Goal: Browse casually: Explore the website without a specific task or goal

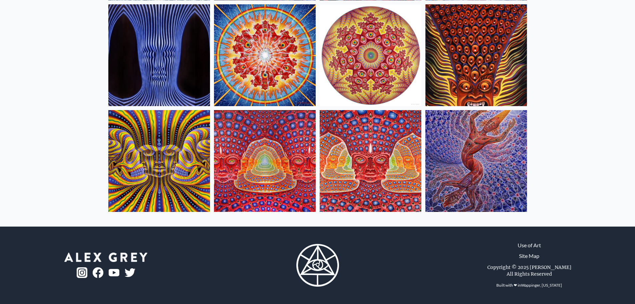
scroll to position [126, 0]
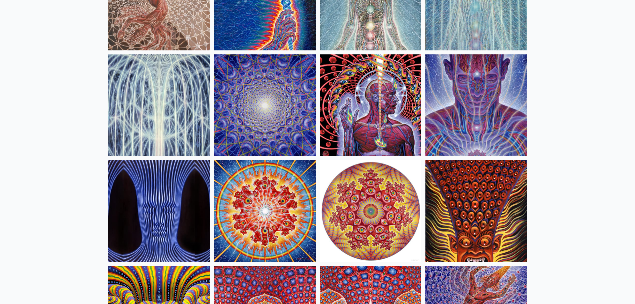
click at [370, 91] on img at bounding box center [371, 105] width 102 height 102
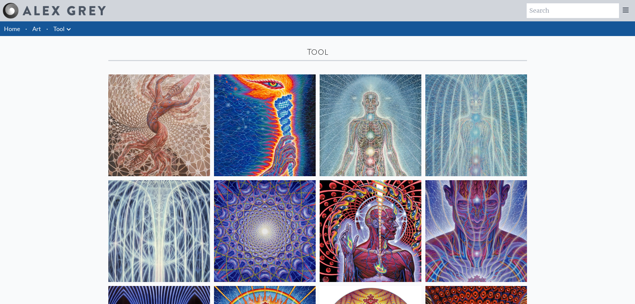
click at [366, 136] on img at bounding box center [371, 125] width 102 height 102
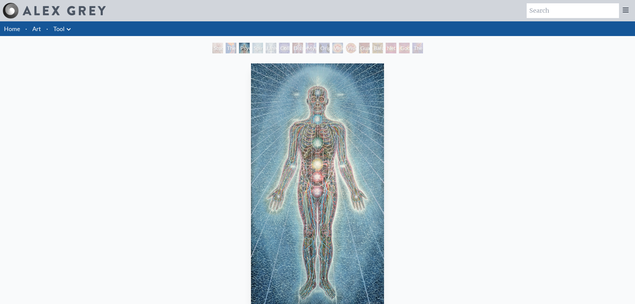
click at [32, 32] on li "Art" at bounding box center [37, 28] width 14 height 15
click at [38, 29] on link "Art" at bounding box center [36, 28] width 9 height 9
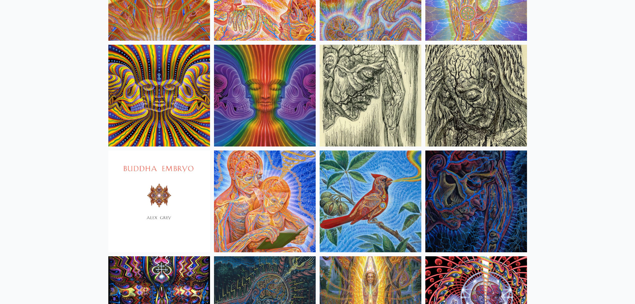
scroll to position [3889, 0]
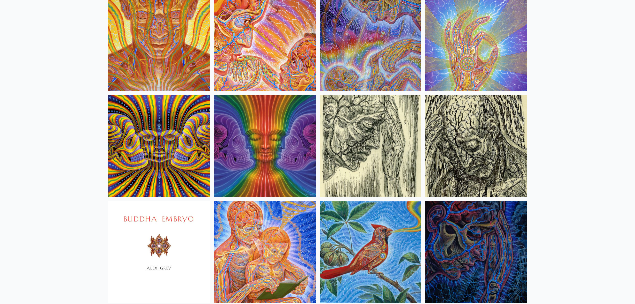
click at [481, 240] on img at bounding box center [476, 252] width 102 height 102
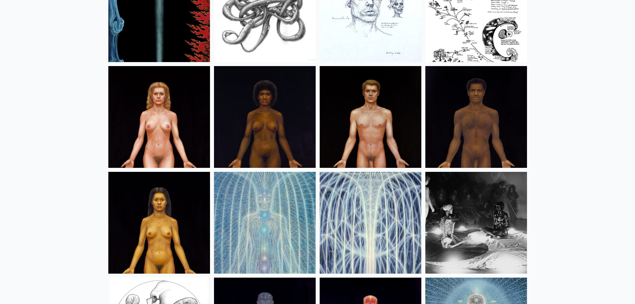
scroll to position [8090, 0]
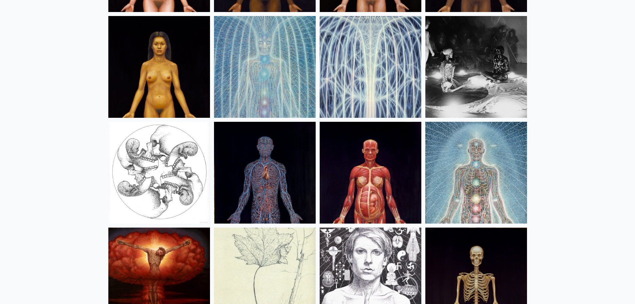
click at [265, 89] on img at bounding box center [265, 67] width 102 height 102
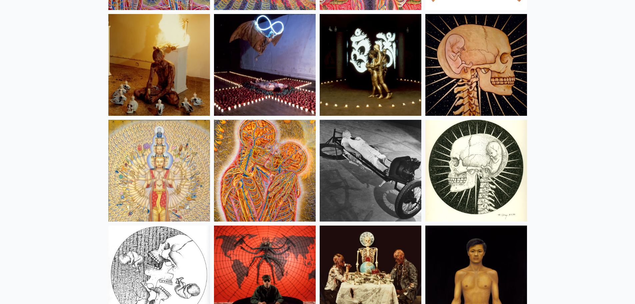
scroll to position [7441, 0]
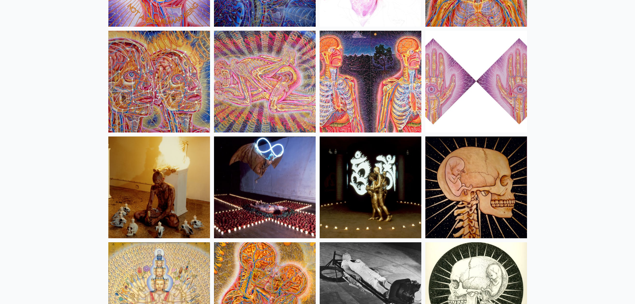
click at [153, 194] on img at bounding box center [159, 187] width 102 height 102
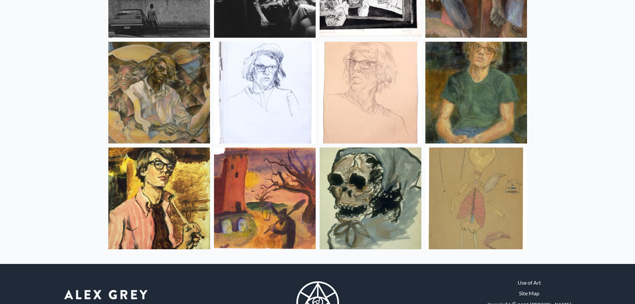
scroll to position [8841, 0]
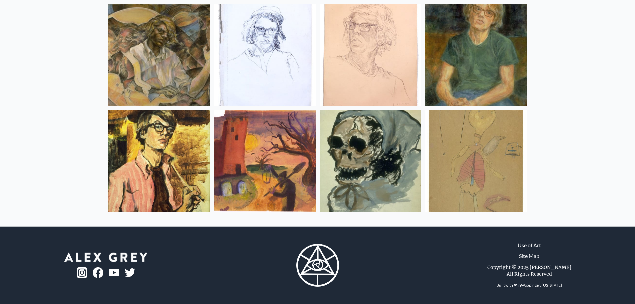
click at [273, 147] on img at bounding box center [265, 161] width 102 height 102
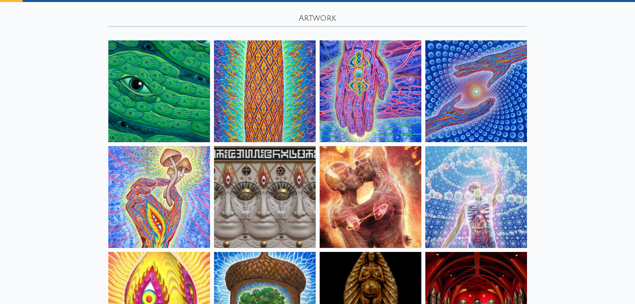
scroll to position [0, 0]
